Goal: Information Seeking & Learning: Learn about a topic

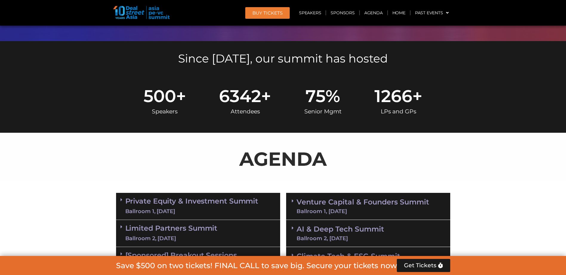
scroll to position [328, 0]
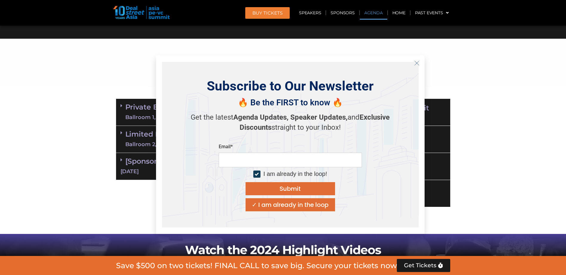
click at [416, 63] on icon "Close" at bounding box center [416, 63] width 5 height 5
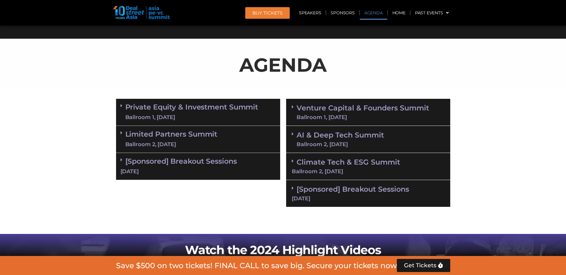
click at [254, 117] on div "Ballroom 1, [DATE]" at bounding box center [191, 117] width 133 height 7
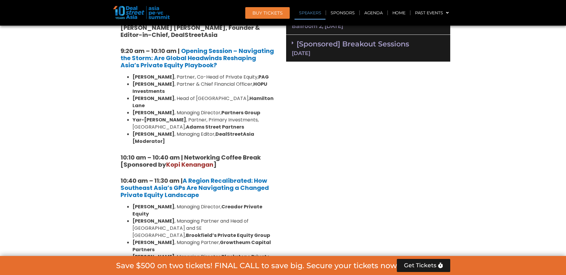
scroll to position [358, 0]
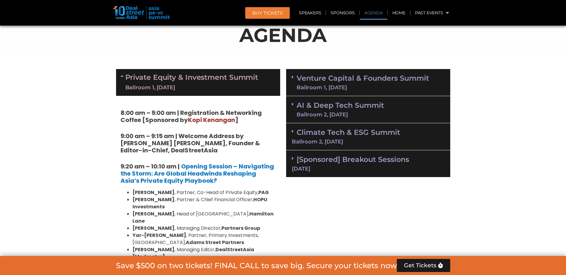
click at [147, 76] on link "Private Equity & Investment Summit Ballroom 1, [DATE]" at bounding box center [191, 83] width 133 height 18
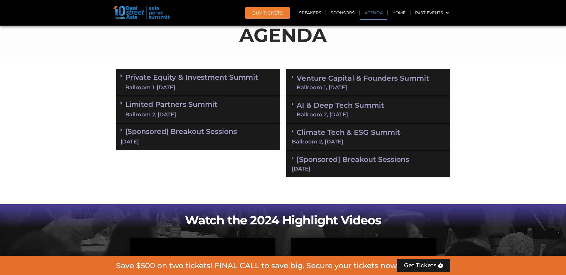
click at [147, 76] on link "Private Equity & Investment Summit Ballroom 1, [DATE]" at bounding box center [191, 83] width 133 height 18
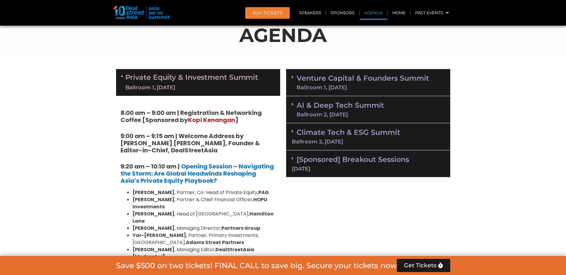
click at [206, 88] on div "Ballroom 1, [DATE]" at bounding box center [191, 87] width 133 height 7
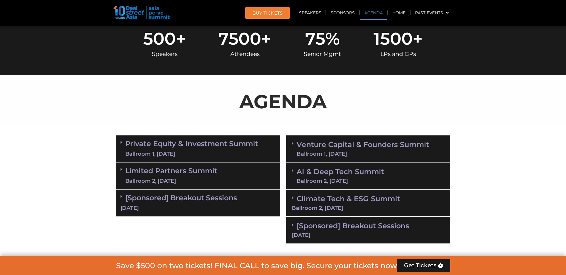
scroll to position [298, 0]
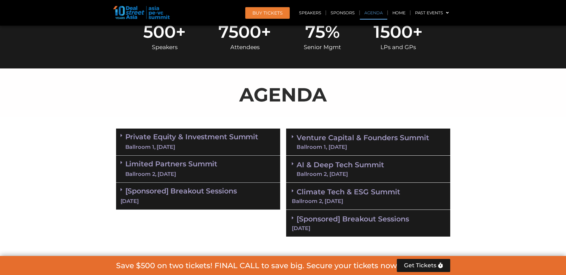
click at [340, 138] on link "Venture Capital & Founders​ Summit Ballroom 1, [DATE]" at bounding box center [362, 142] width 132 height 16
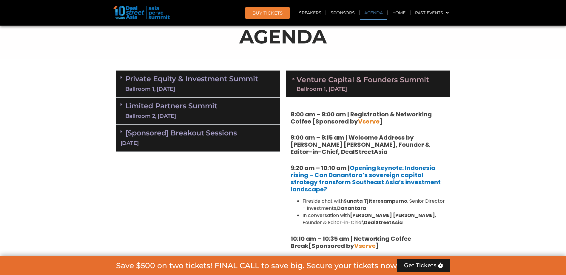
scroll to position [358, 0]
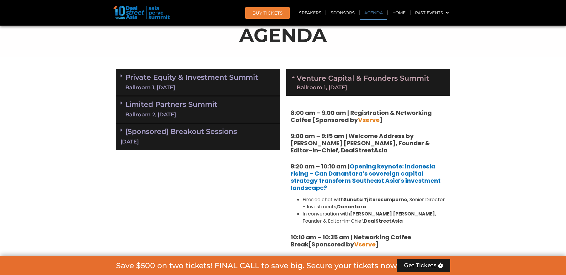
click at [330, 88] on div "Ballroom 1, [DATE]" at bounding box center [362, 87] width 132 height 5
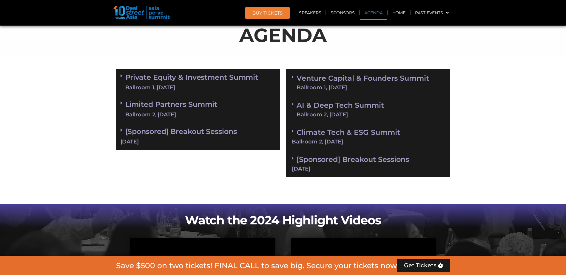
click at [374, 113] on div "Ballroom 2, [DATE]" at bounding box center [339, 114] width 87 height 5
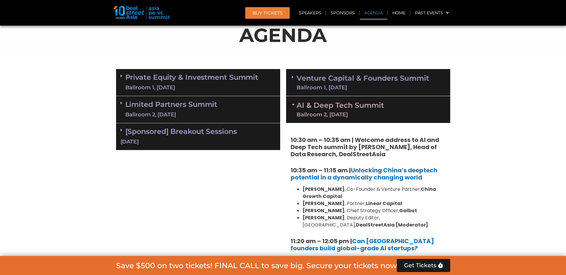
click at [366, 116] on div "Ballroom 2, [DATE]" at bounding box center [339, 114] width 87 height 5
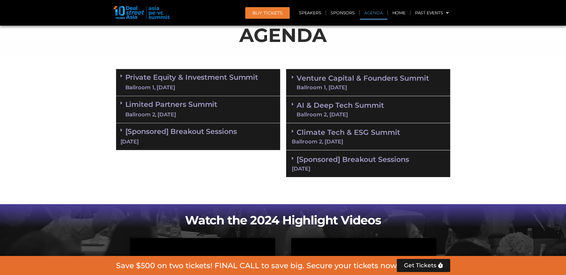
click at [367, 86] on div "Ballroom 1, [DATE]" at bounding box center [362, 87] width 132 height 5
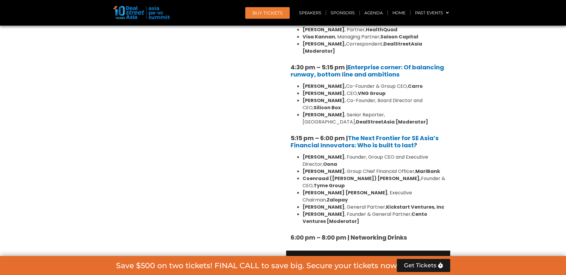
scroll to position [1103, 0]
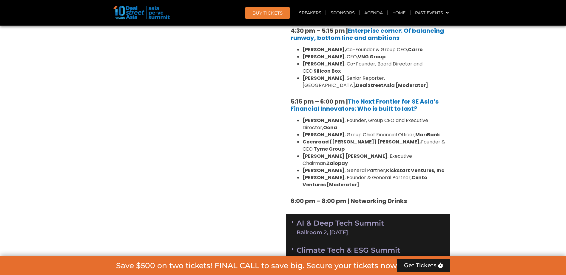
click at [358, 220] on link "AI & Deep Tech Summit Ballroom 2, [DATE]" at bounding box center [339, 228] width 87 height 16
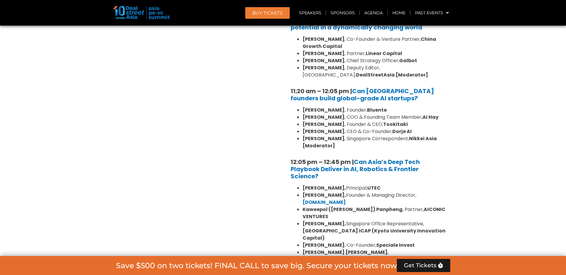
scroll to position [1461, 0]
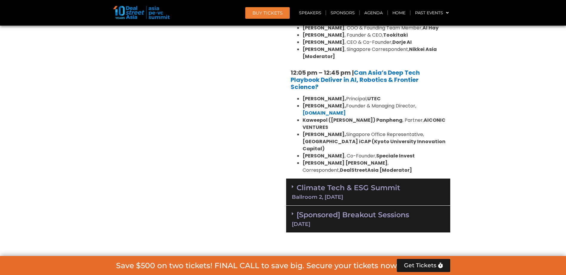
click at [361, 179] on div "Climate Tech & ESG Summit Ballroom 2, [DATE]" at bounding box center [368, 192] width 164 height 27
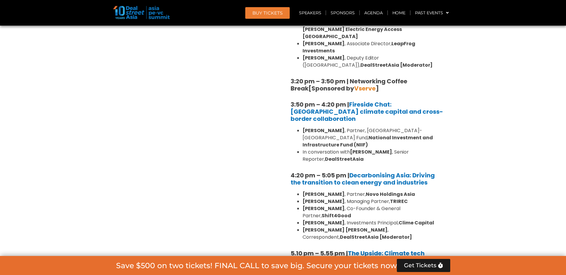
scroll to position [1878, 0]
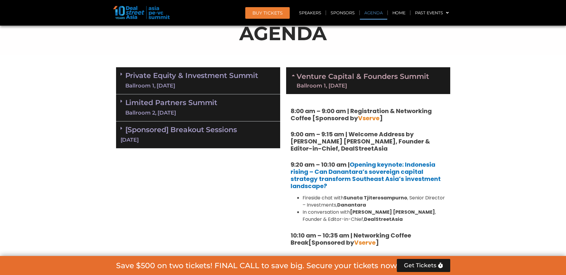
scroll to position [328, 0]
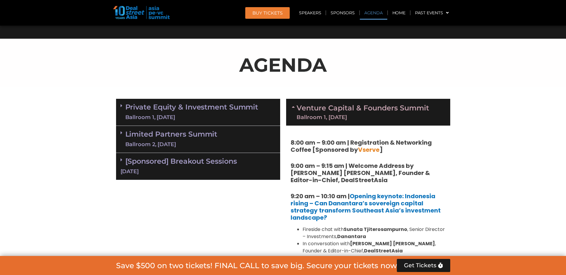
click at [235, 118] on div "Ballroom 1, [DATE]" at bounding box center [191, 117] width 133 height 7
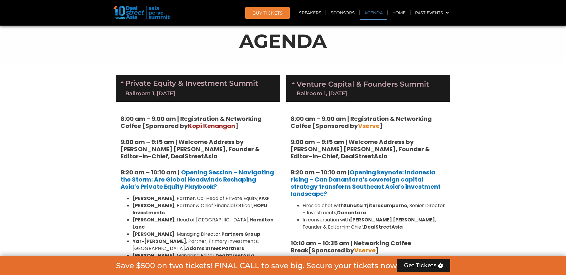
scroll to position [388, 0]
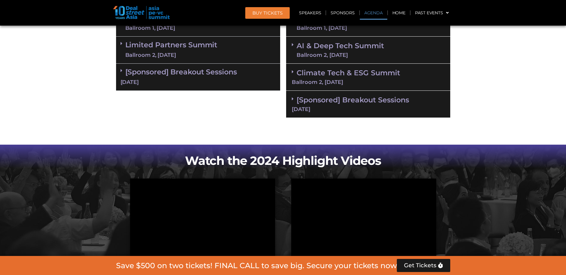
scroll to position [358, 0]
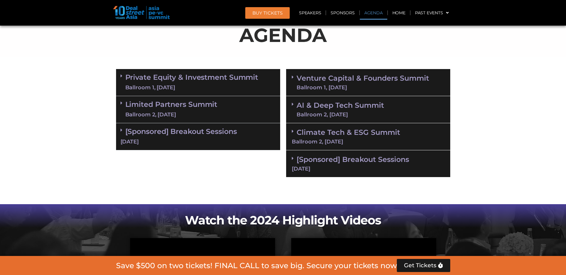
click at [131, 76] on link "Private Equity & Investment Summit Ballroom 1, [DATE]" at bounding box center [191, 83] width 133 height 18
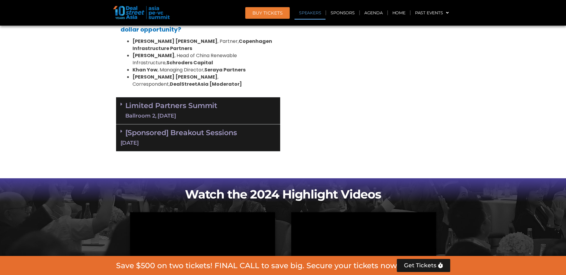
click at [319, 13] on link "Speakers" at bounding box center [309, 13] width 31 height 14
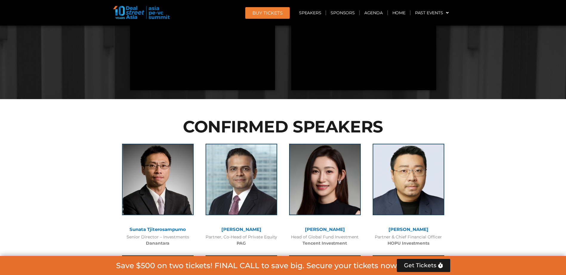
scroll to position [1545, 0]
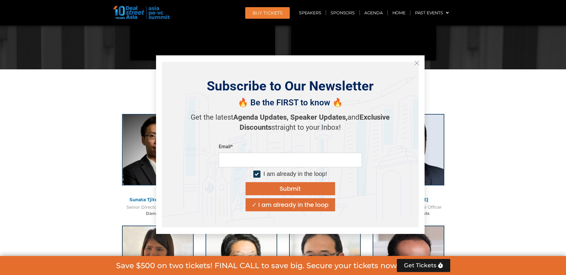
click at [417, 62] on icon "Close" at bounding box center [416, 63] width 5 height 5
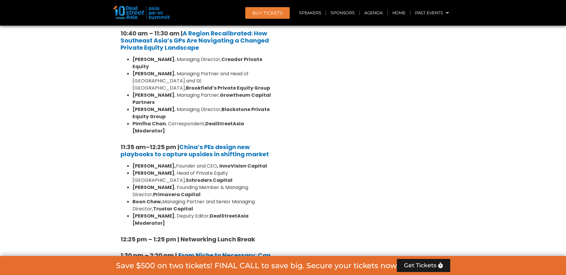
scroll to position [353, 0]
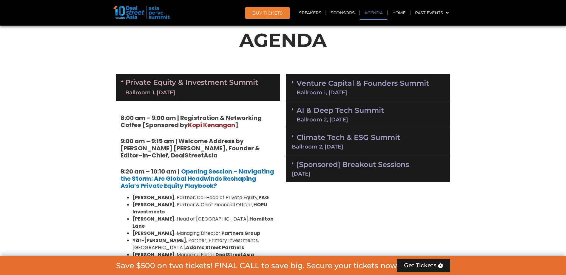
click at [199, 94] on div "Ballroom 1, [DATE]" at bounding box center [191, 92] width 133 height 7
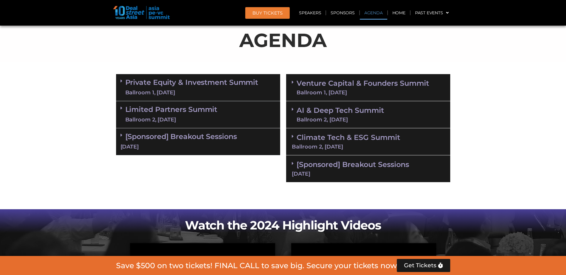
click at [220, 123] on div "Limited Partners Summit Ballroom 2, 10 Sept" at bounding box center [198, 114] width 164 height 27
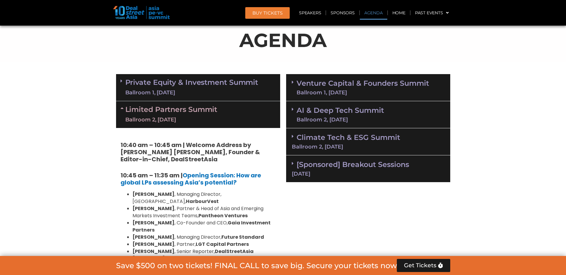
click at [206, 89] on div "Ballroom 1, [DATE]" at bounding box center [191, 92] width 133 height 7
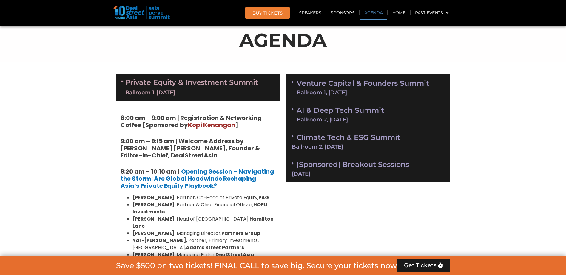
click at [206, 89] on div "Ballroom 1, [DATE]" at bounding box center [191, 92] width 133 height 7
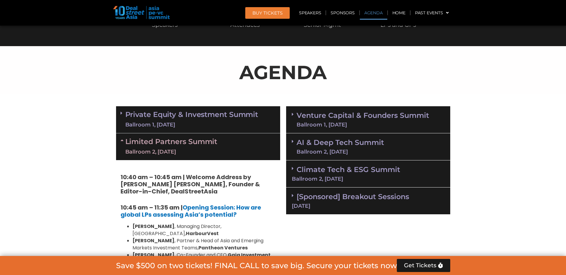
scroll to position [323, 0]
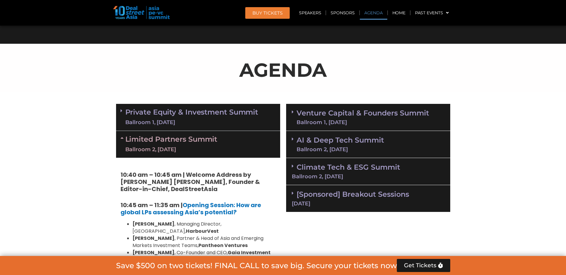
click at [229, 120] on div "Ballroom 1, [DATE]" at bounding box center [191, 122] width 133 height 7
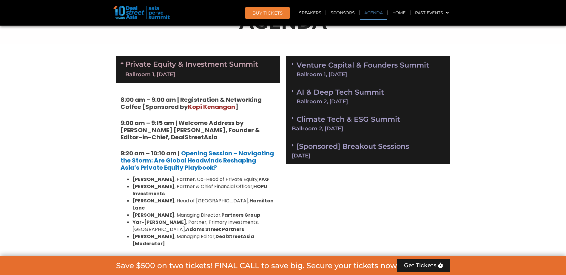
scroll to position [388, 0]
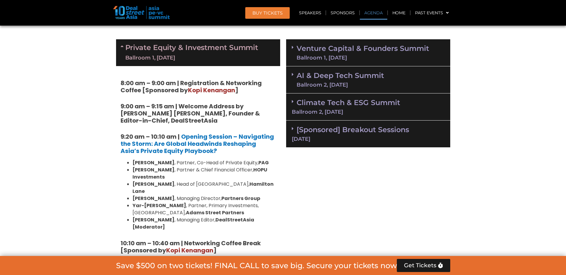
click at [197, 168] on li "Huanan Yang , Partner & Chief Financial Officer, HOPU Investments" at bounding box center [203, 174] width 143 height 14
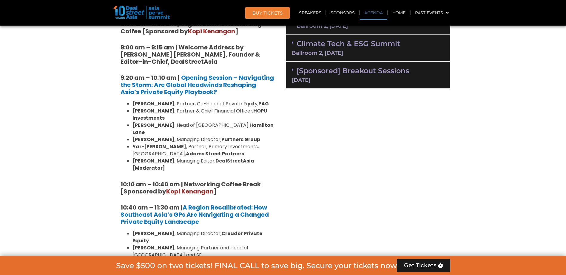
scroll to position [447, 0]
